Goal: Transaction & Acquisition: Purchase product/service

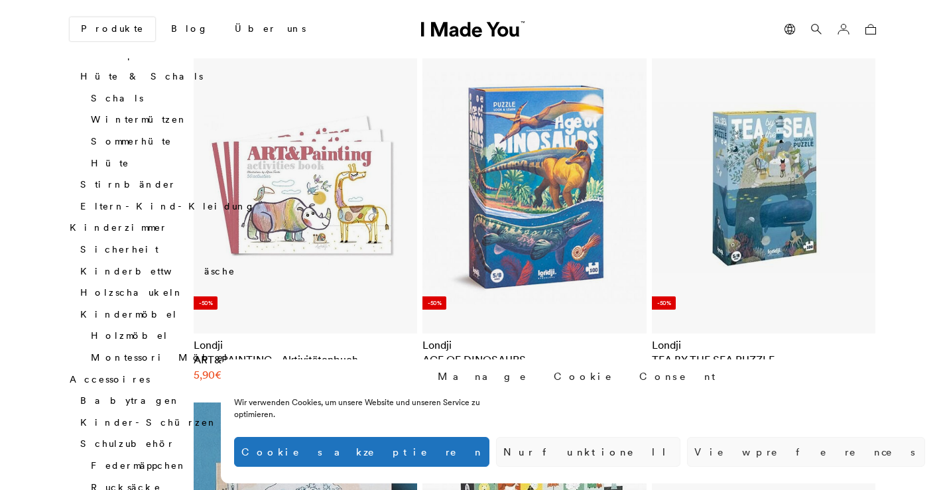
scroll to position [1260, 0]
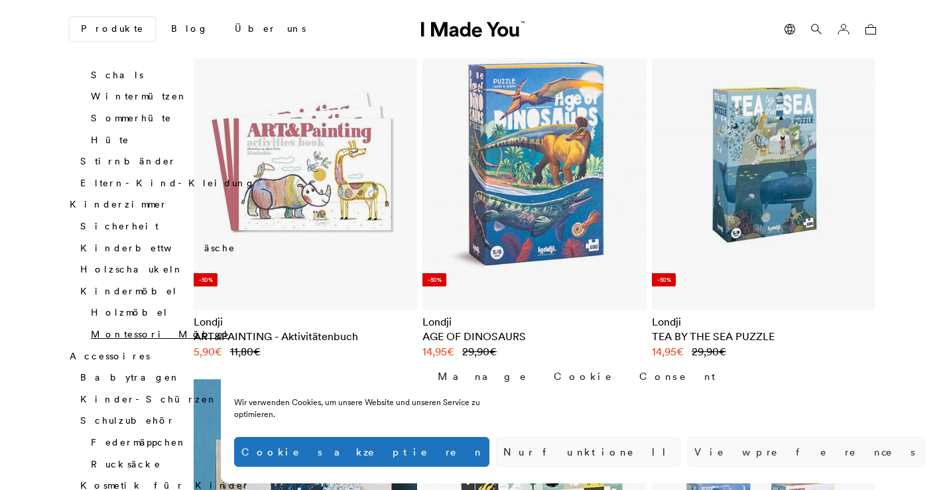
click at [137, 328] on link "Montessori Möbel" at bounding box center [160, 334] width 138 height 12
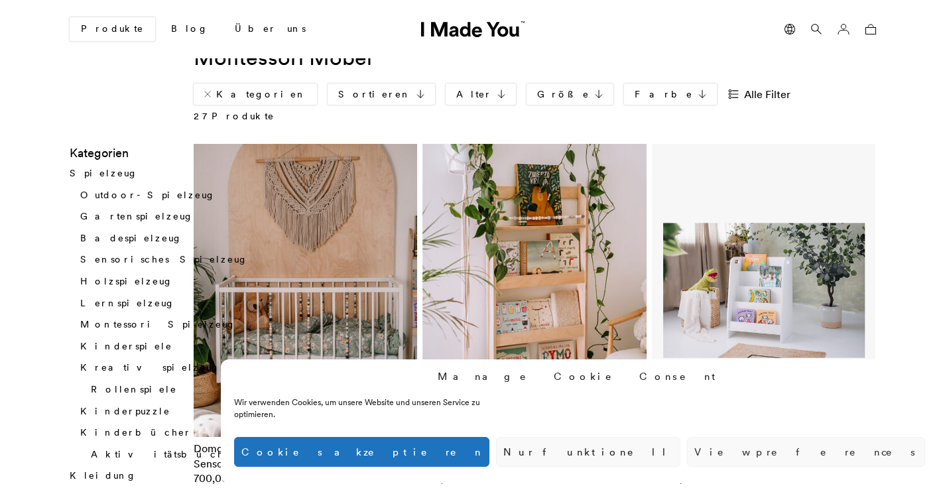
scroll to position [66, 0]
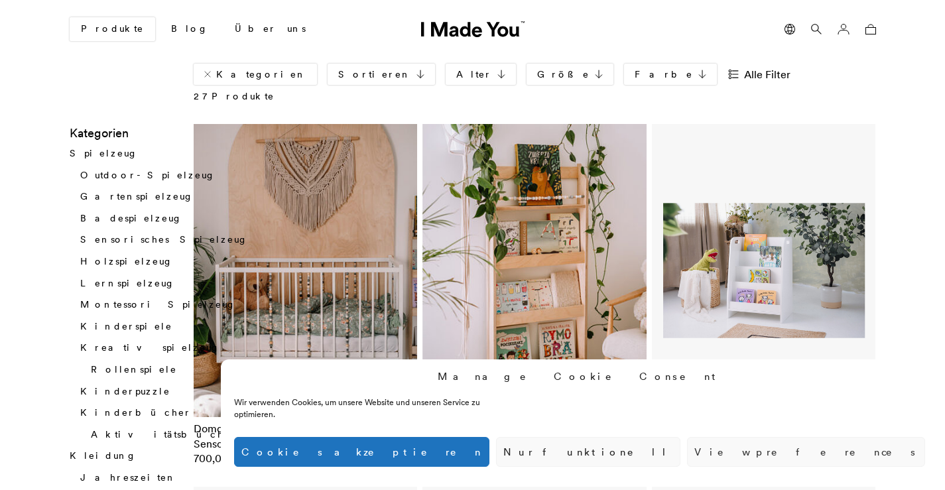
click at [489, 460] on button "Cookies akzeptieren" at bounding box center [361, 452] width 255 height 30
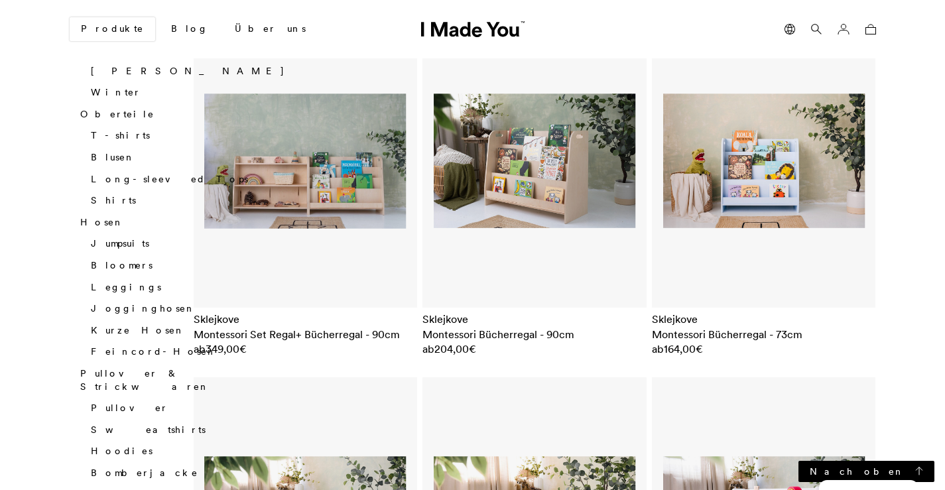
scroll to position [530, 0]
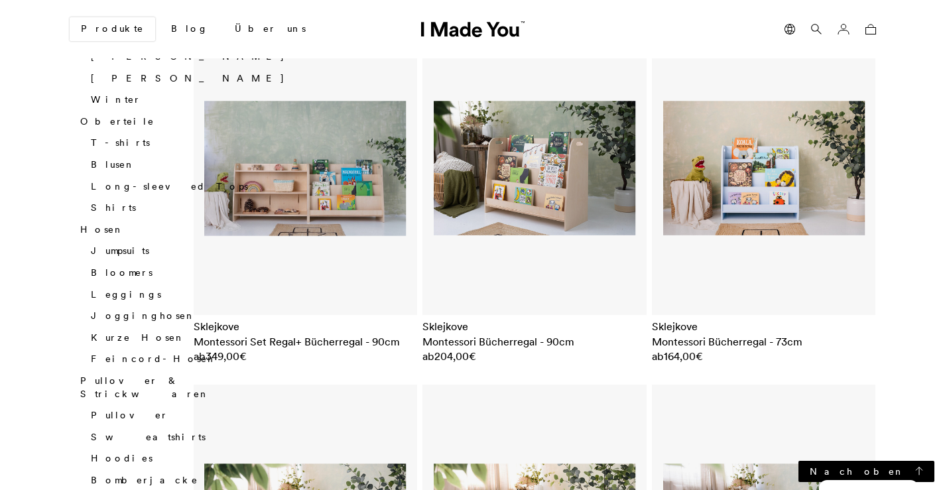
click at [498, 145] on img at bounding box center [535, 169] width 202 height 264
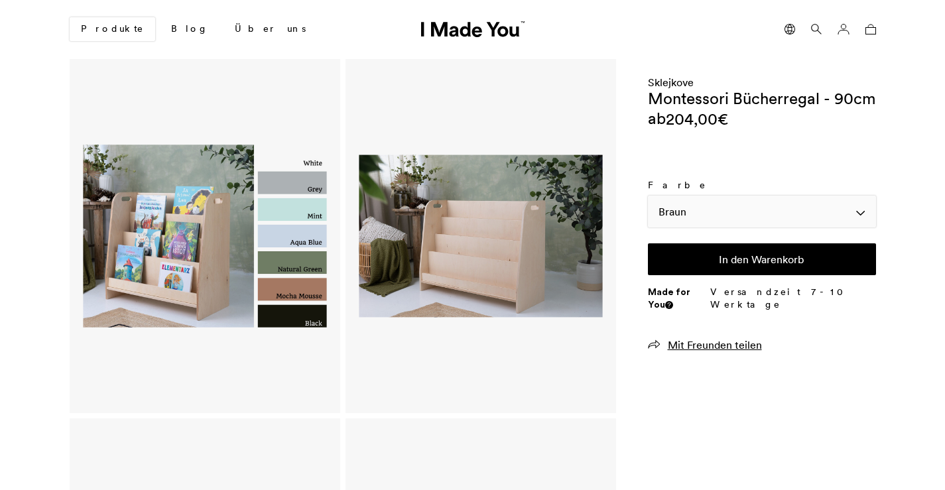
click at [672, 206] on div "Braun" at bounding box center [762, 212] width 228 height 32
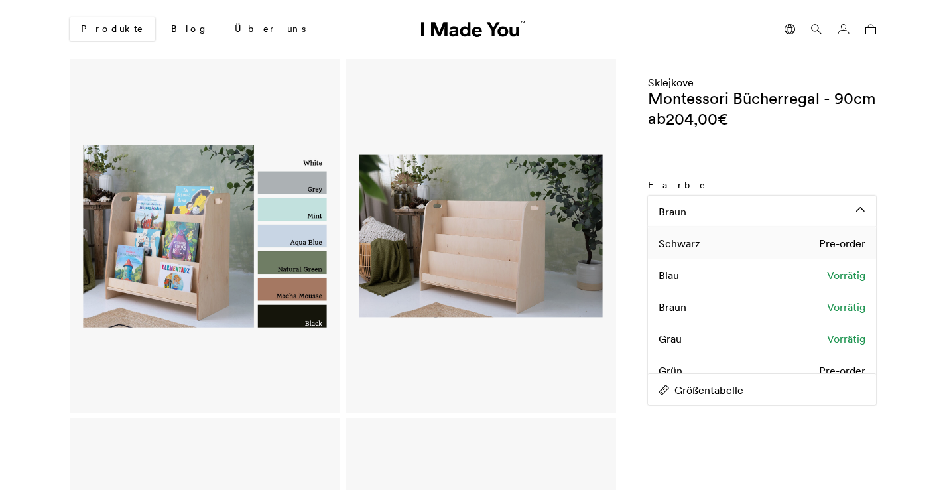
click at [682, 249] on span "Schwarz" at bounding box center [679, 243] width 42 height 15
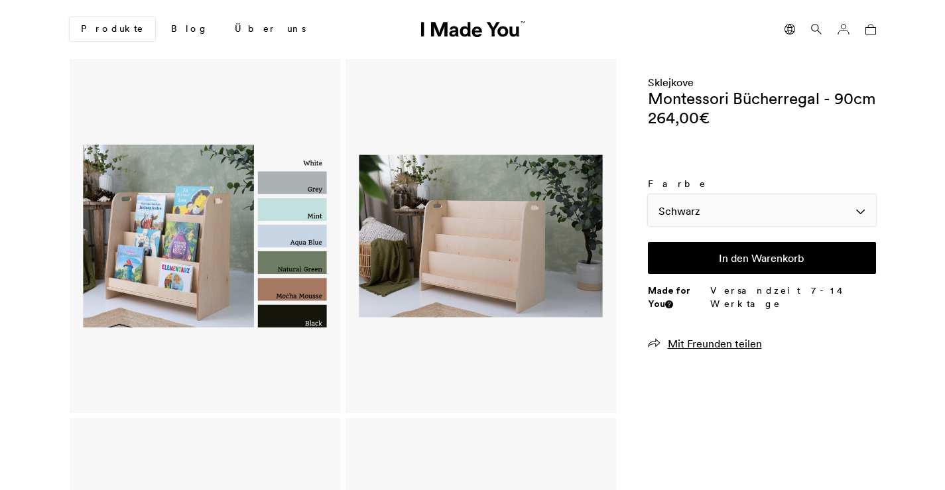
click at [695, 215] on div "Schwarz" at bounding box center [762, 210] width 228 height 32
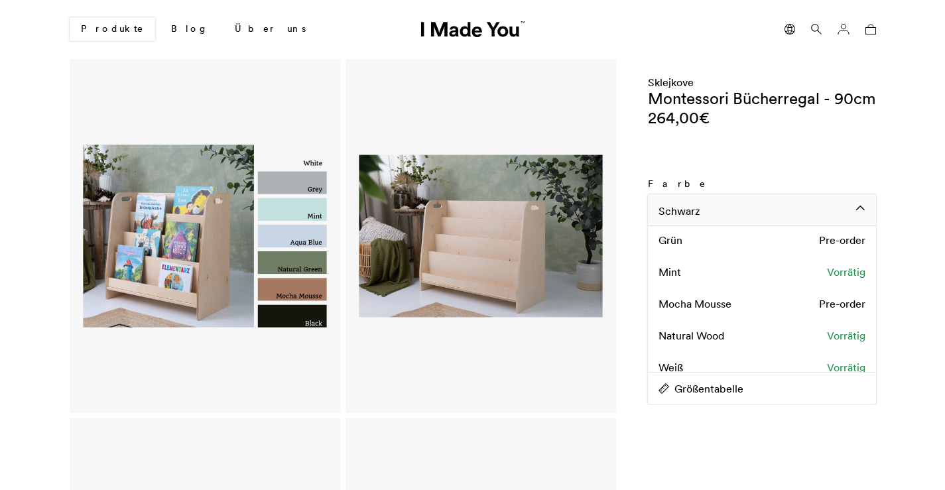
scroll to position [133, 0]
click at [710, 305] on span "Mocha Mousse" at bounding box center [694, 301] width 73 height 15
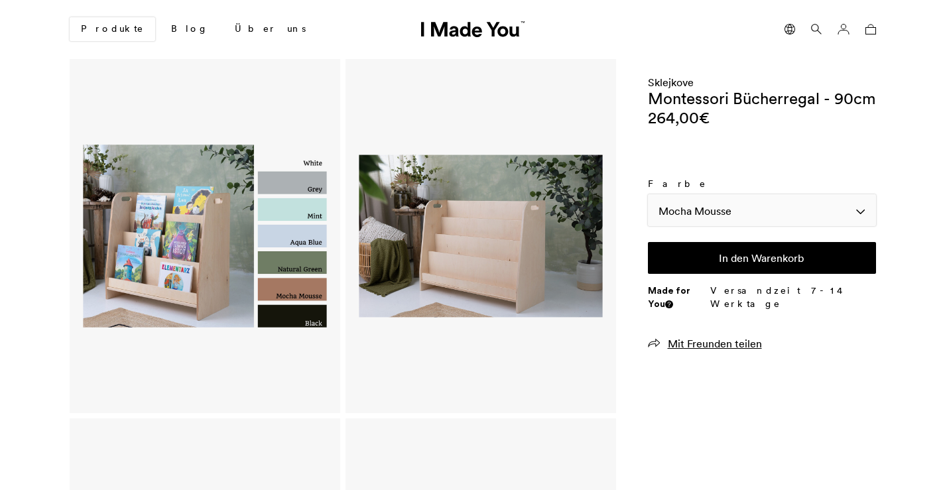
click at [715, 221] on div "Mocha Mousse" at bounding box center [762, 210] width 228 height 32
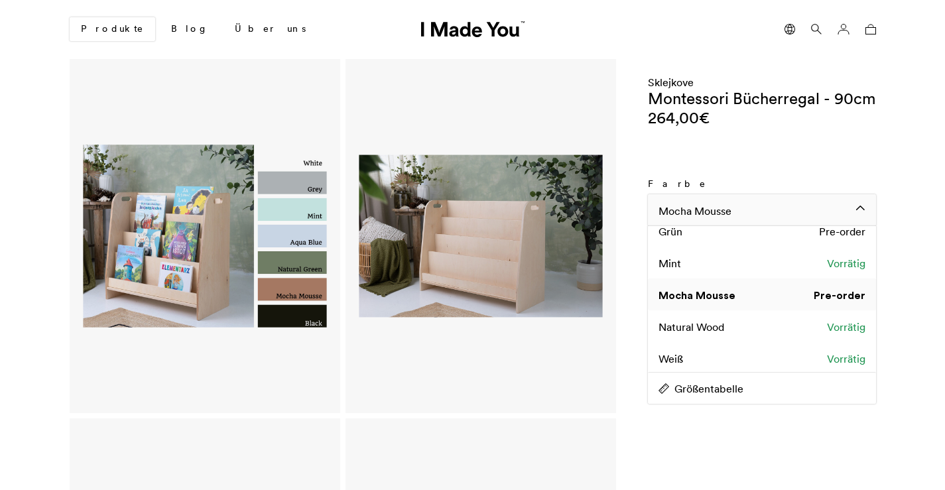
scroll to position [141, 0]
click at [709, 345] on div "Weiß Vorrätig" at bounding box center [762, 356] width 228 height 32
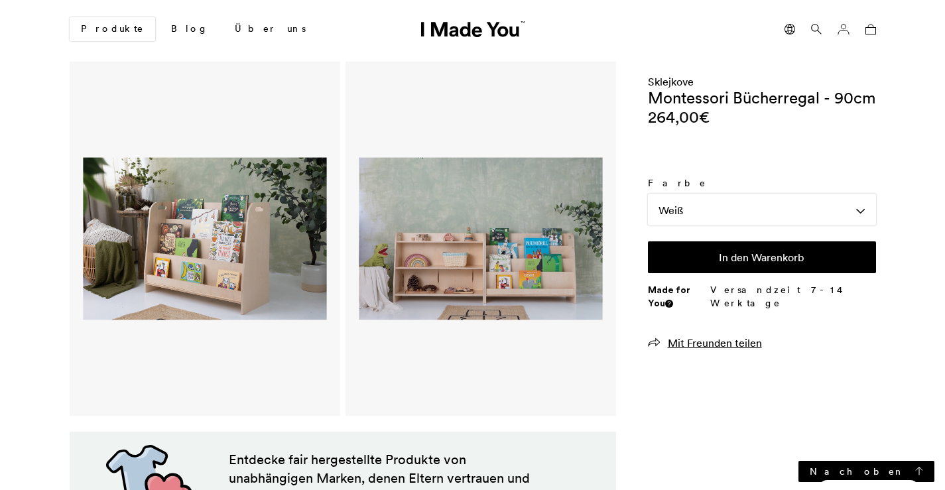
scroll to position [265, 0]
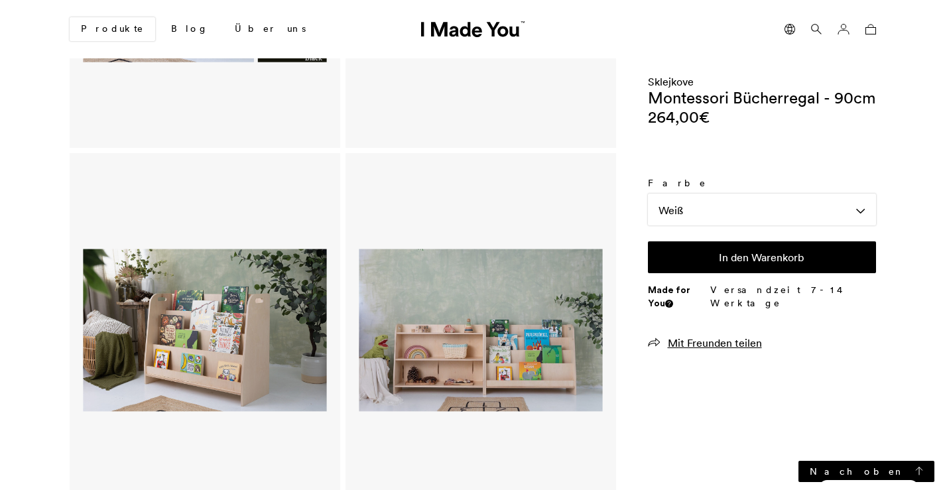
click at [281, 194] on img at bounding box center [204, 330] width 243 height 319
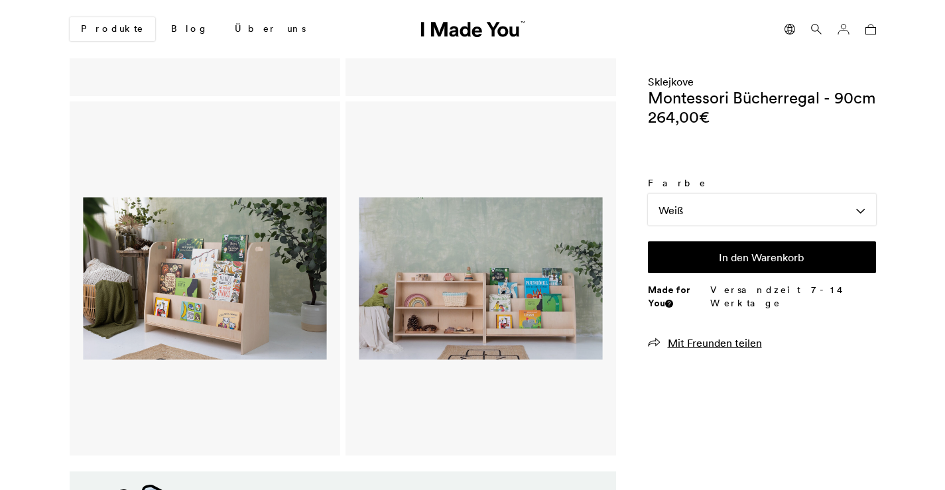
scroll to position [331, 0]
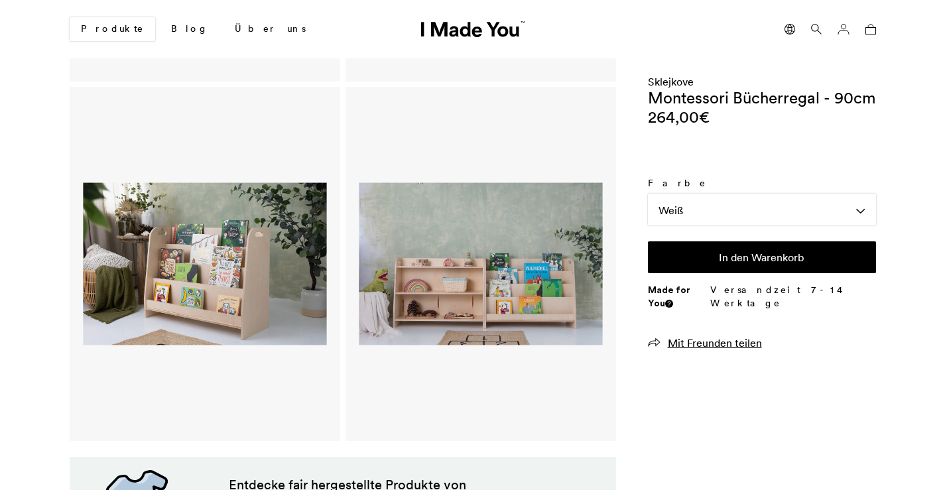
click at [532, 265] on img at bounding box center [480, 264] width 243 height 319
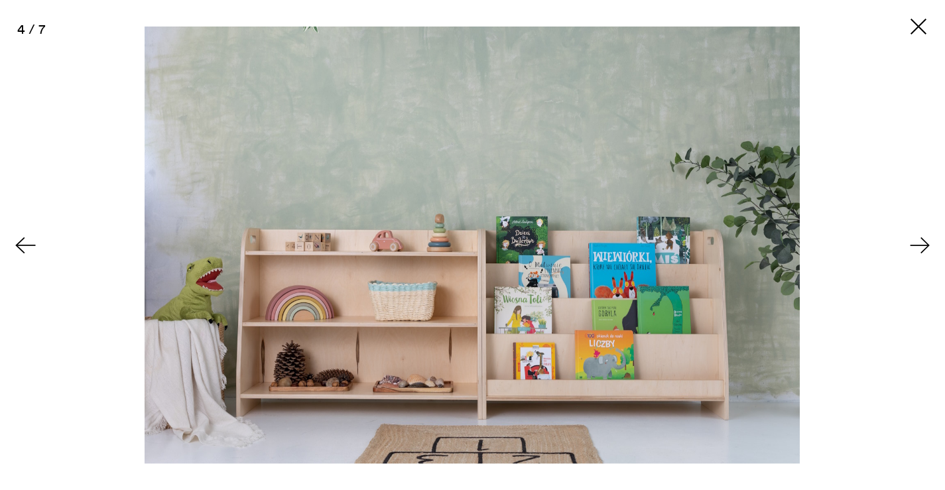
click at [912, 232] on button at bounding box center [921, 245] width 46 height 66
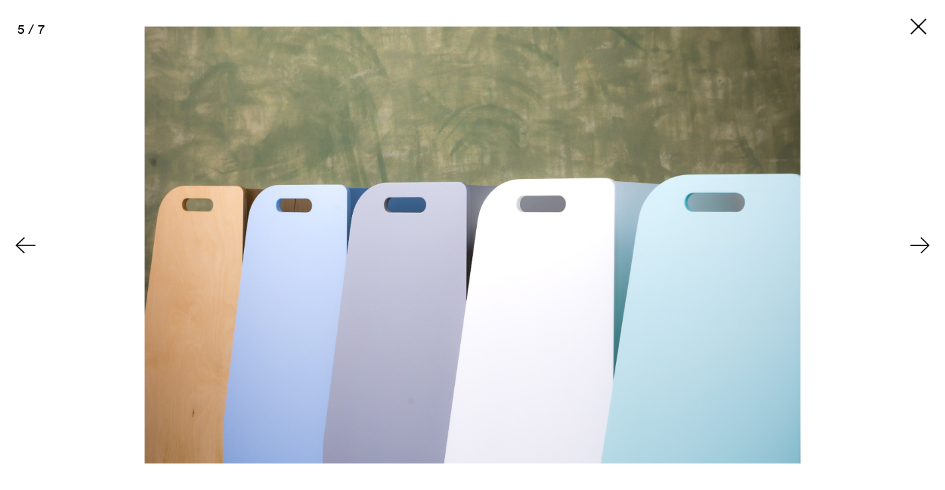
click at [912, 231] on button at bounding box center [921, 245] width 46 height 66
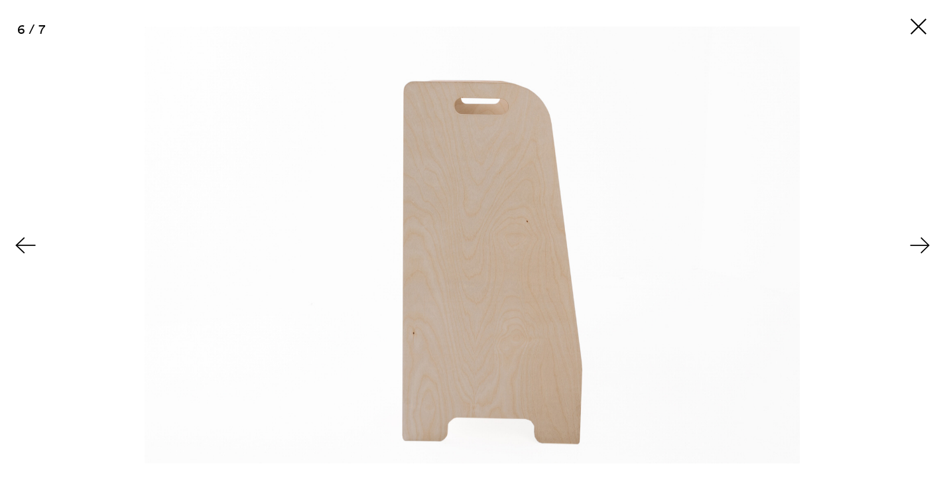
click at [912, 231] on button at bounding box center [921, 245] width 46 height 66
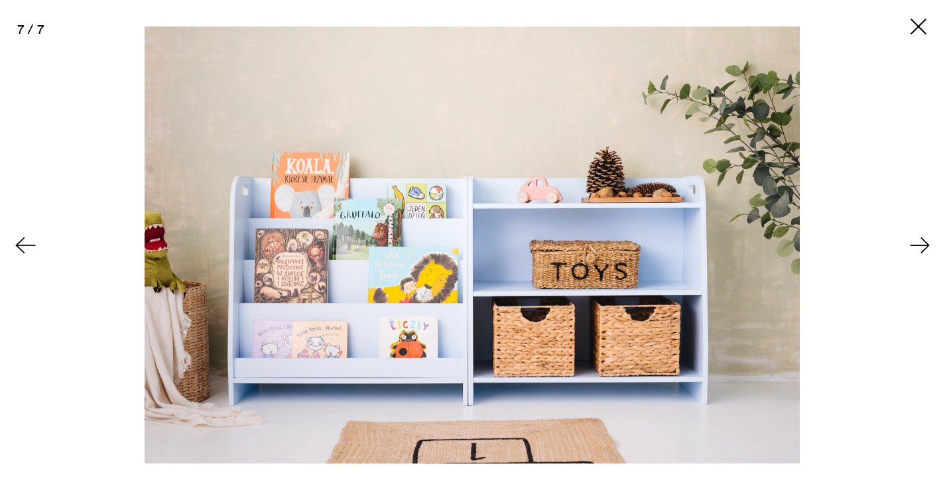
click at [912, 231] on button at bounding box center [921, 245] width 46 height 66
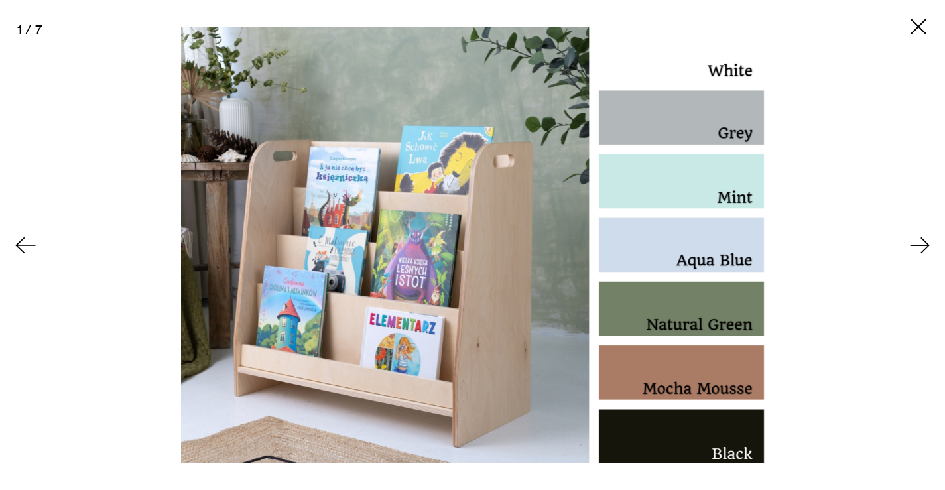
click at [918, 11] on div "1 / 7" at bounding box center [472, 14] width 945 height 29
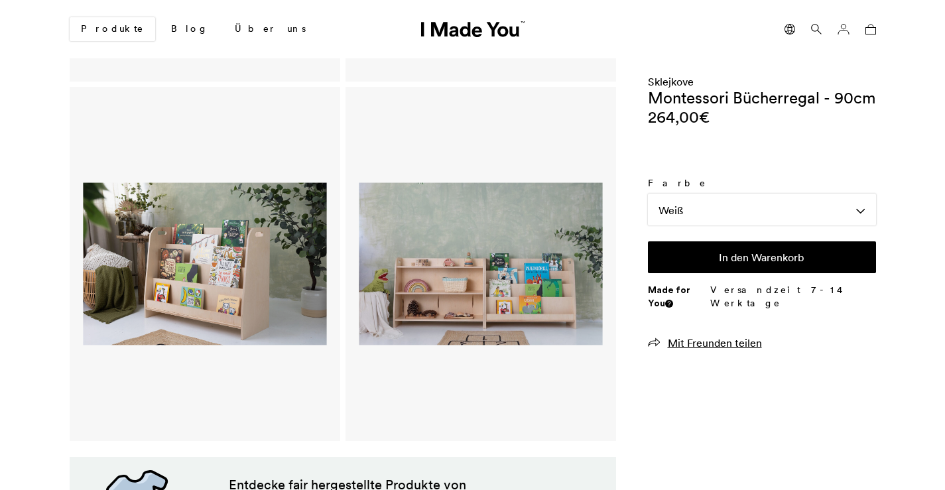
click at [918, 14] on div "1 / 7" at bounding box center [472, 14] width 945 height 29
